Goal: Navigation & Orientation: Find specific page/section

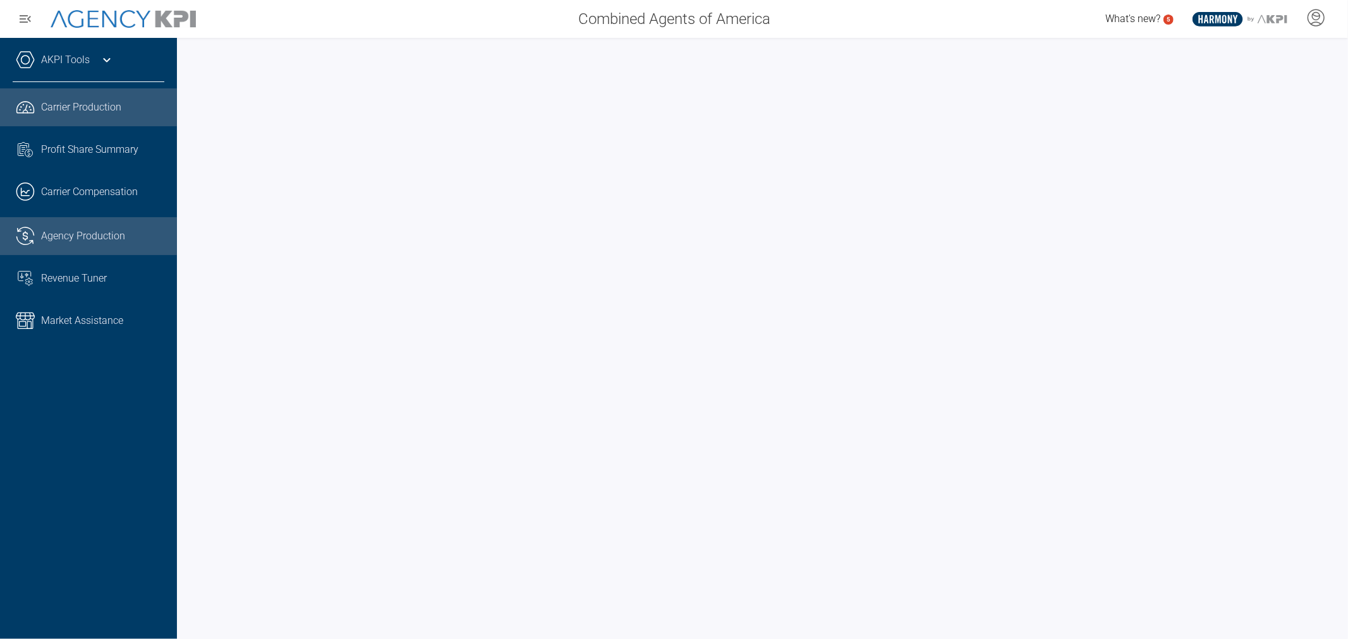
click at [103, 241] on span "Agency Production" at bounding box center [83, 236] width 84 height 15
click at [106, 111] on span "Carrier Production" at bounding box center [81, 107] width 80 height 15
click at [91, 114] on span "Carrier Production" at bounding box center [81, 107] width 80 height 15
click at [938, 47] on div at bounding box center [762, 339] width 1171 height 602
click at [1316, 18] on icon at bounding box center [1315, 17] width 19 height 19
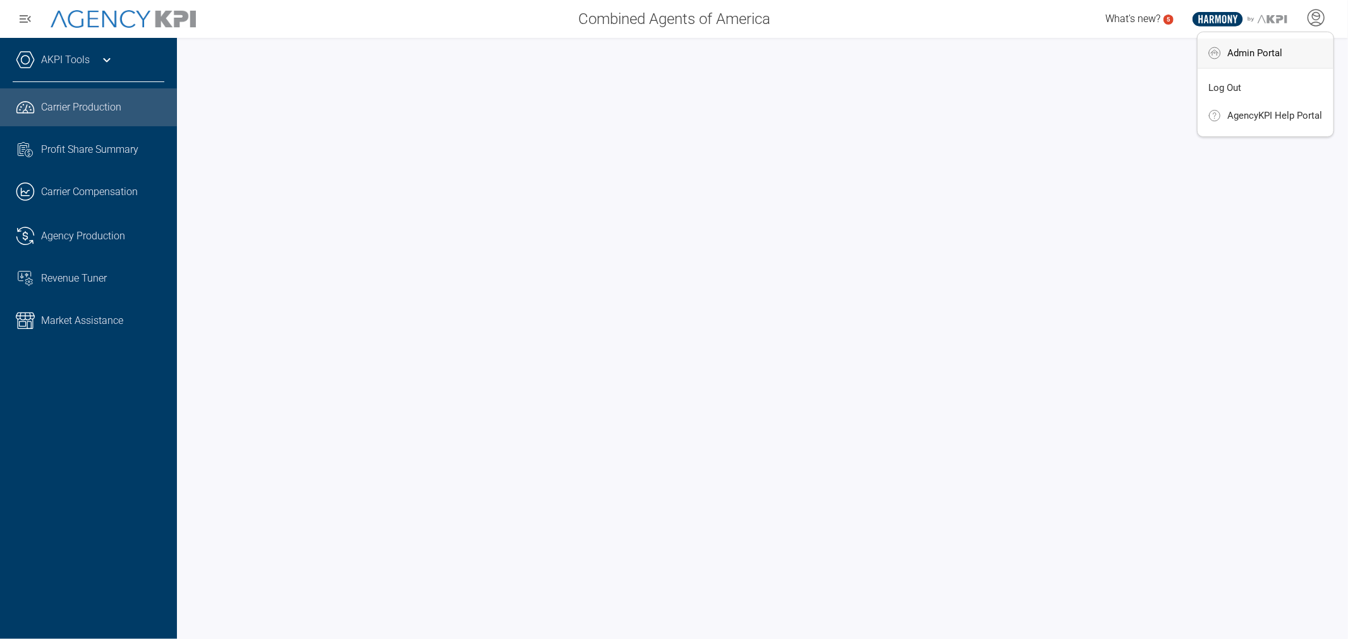
click at [1285, 51] on li "Admin Portal" at bounding box center [1265, 53] width 136 height 29
click at [1247, 56] on span "Admin Portal" at bounding box center [1254, 53] width 55 height 10
